Goal: Communication & Community: Answer question/provide support

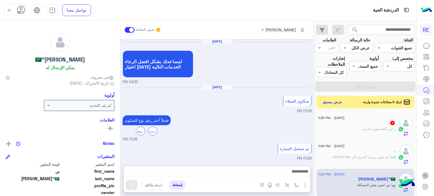
scroll to position [75, 0]
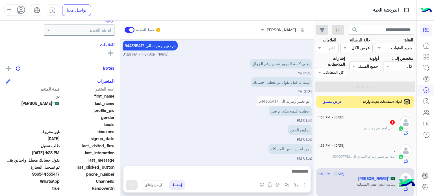
click at [325, 103] on button "عرض مسبق" at bounding box center [333, 102] width 24 height 8
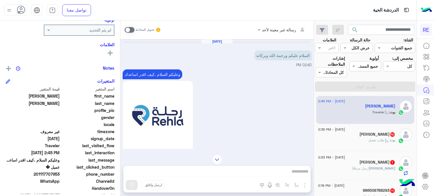
scroll to position [214, 0]
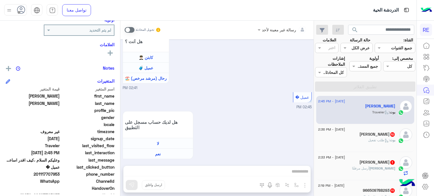
click at [374, 141] on span ": طلب تفعيل" at bounding box center [378, 140] width 21 height 4
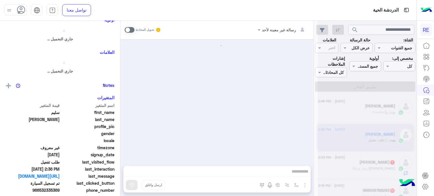
scroll to position [414, 0]
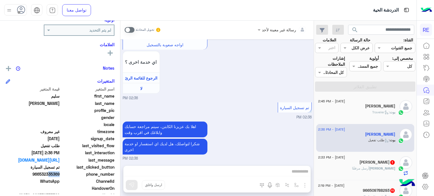
drag, startPoint x: 59, startPoint y: 174, endPoint x: 47, endPoint y: 175, distance: 12.0
click at [47, 175] on span "966532335369" at bounding box center [33, 175] width 54 height 6
click at [59, 172] on span "966532335369" at bounding box center [33, 175] width 54 height 6
drag, startPoint x: 60, startPoint y: 174, endPoint x: 40, endPoint y: 174, distance: 19.8
click at [40, 174] on span "966532335369" at bounding box center [33, 175] width 54 height 6
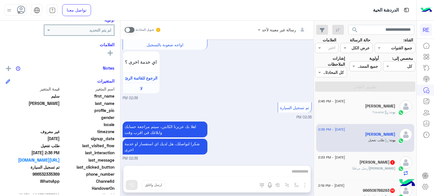
copy span "532335369"
click at [248, 169] on div "رسالة غير معينة لأحد تحويل المحادثة [DATE] Are you a Passenger or a Tour guide?…" at bounding box center [216, 110] width 193 height 178
click at [132, 30] on span at bounding box center [130, 30] width 10 height 6
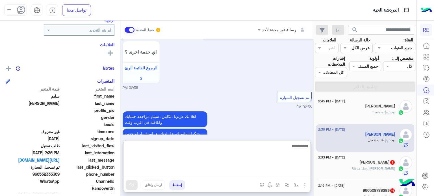
click at [206, 174] on textarea at bounding box center [217, 160] width 187 height 34
type textarea "**********"
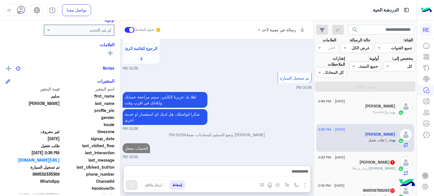
click at [360, 162] on h5 "[PERSON_NAME] 1" at bounding box center [378, 162] width 36 height 5
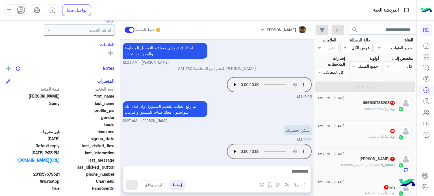
scroll to position [90, 0]
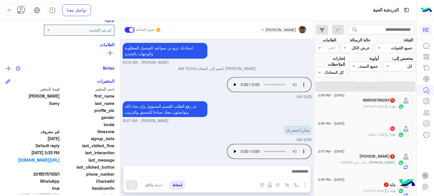
click at [373, 109] on div "[PERSON_NAME] : Default reply" at bounding box center [356, 109] width 77 height 10
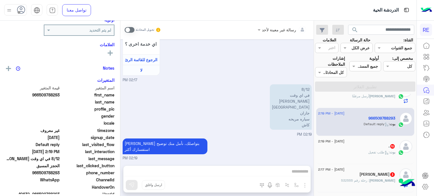
scroll to position [69, 0]
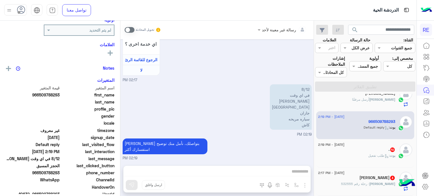
click at [379, 98] on span "[PERSON_NAME]" at bounding box center [382, 100] width 26 height 4
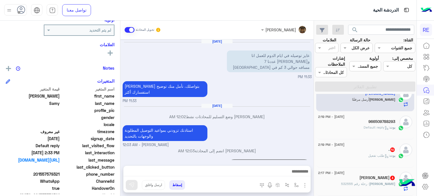
scroll to position [83, 0]
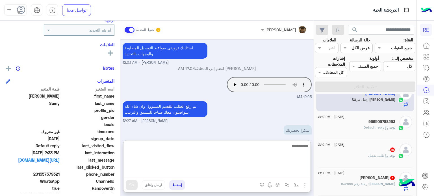
click at [241, 175] on textarea at bounding box center [217, 160] width 187 height 34
type textarea "**********"
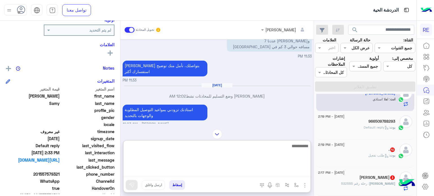
scroll to position [0, 0]
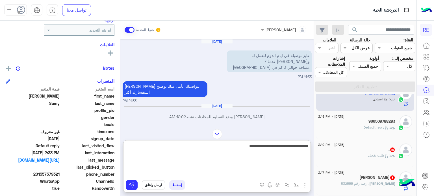
type textarea "**********"
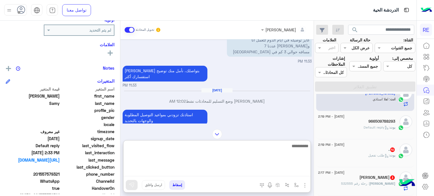
scroll to position [183, 0]
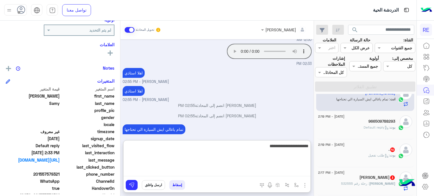
type textarea "**********"
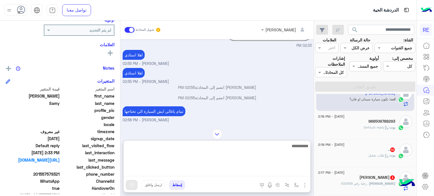
scroll to position [0, 0]
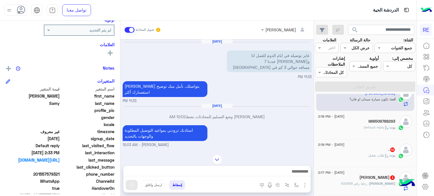
click at [215, 130] on div "Terhal Almodon تحويل المحادثة [DATE] عايز توصيله في ايام الدوم للعمل انا وزملائ…" at bounding box center [216, 110] width 193 height 178
click at [216, 156] on img at bounding box center [217, 160] width 10 height 10
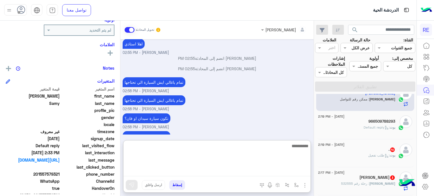
click at [286, 173] on textarea at bounding box center [217, 160] width 187 height 34
type textarea "**********"
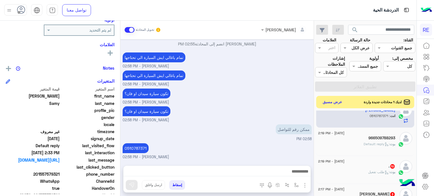
scroll to position [248, 0]
